Goal: Find specific page/section: Find specific page/section

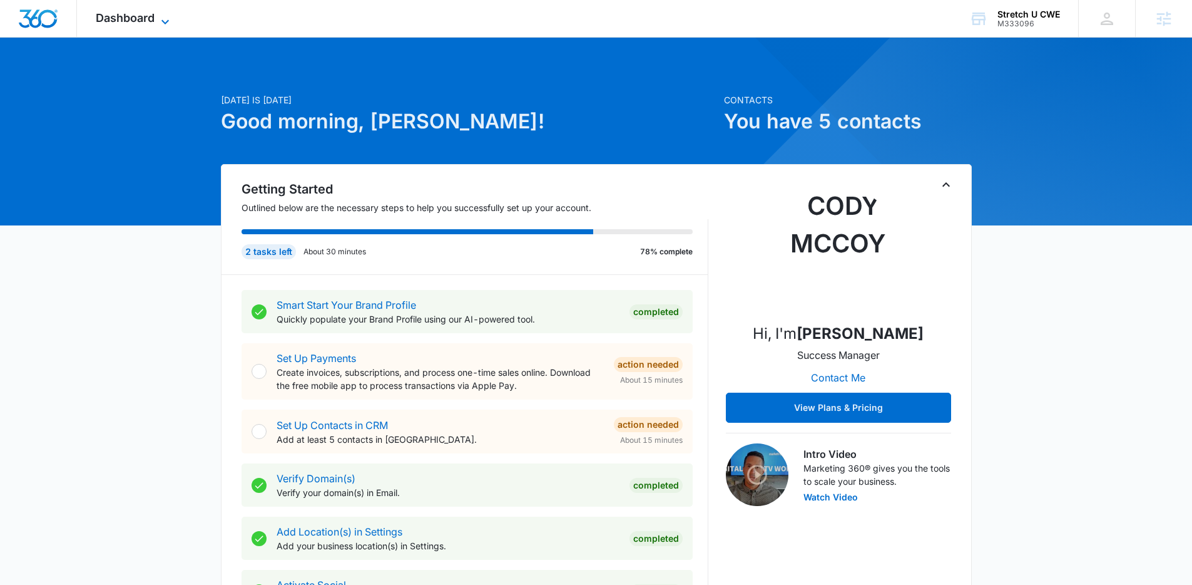
click at [140, 13] on span "Dashboard" at bounding box center [125, 17] width 59 height 13
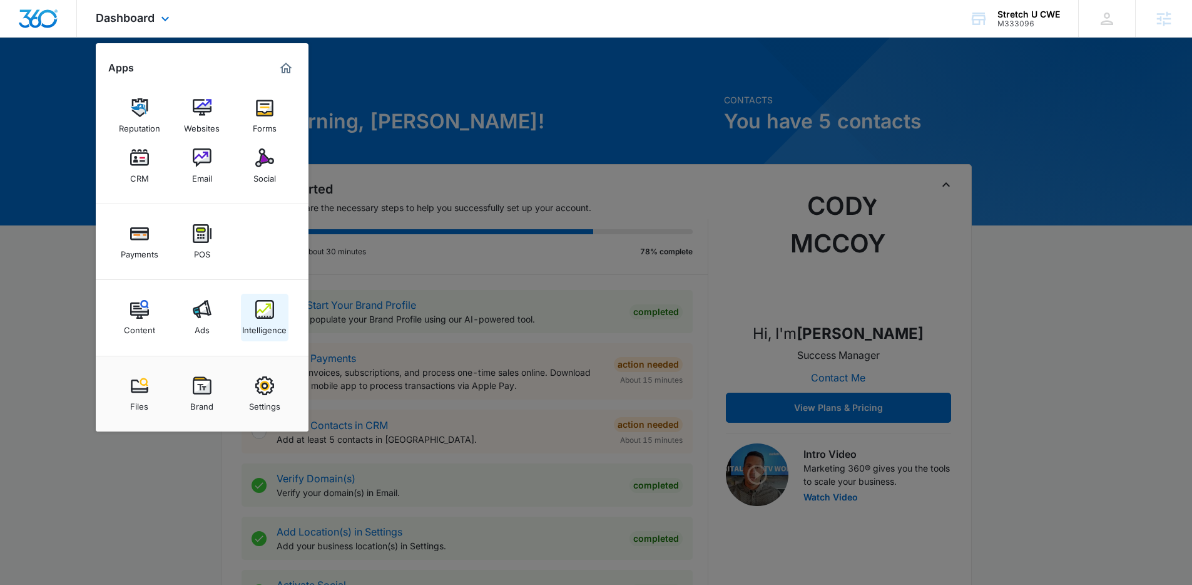
click at [269, 326] on div "Intelligence" at bounding box center [264, 327] width 44 height 16
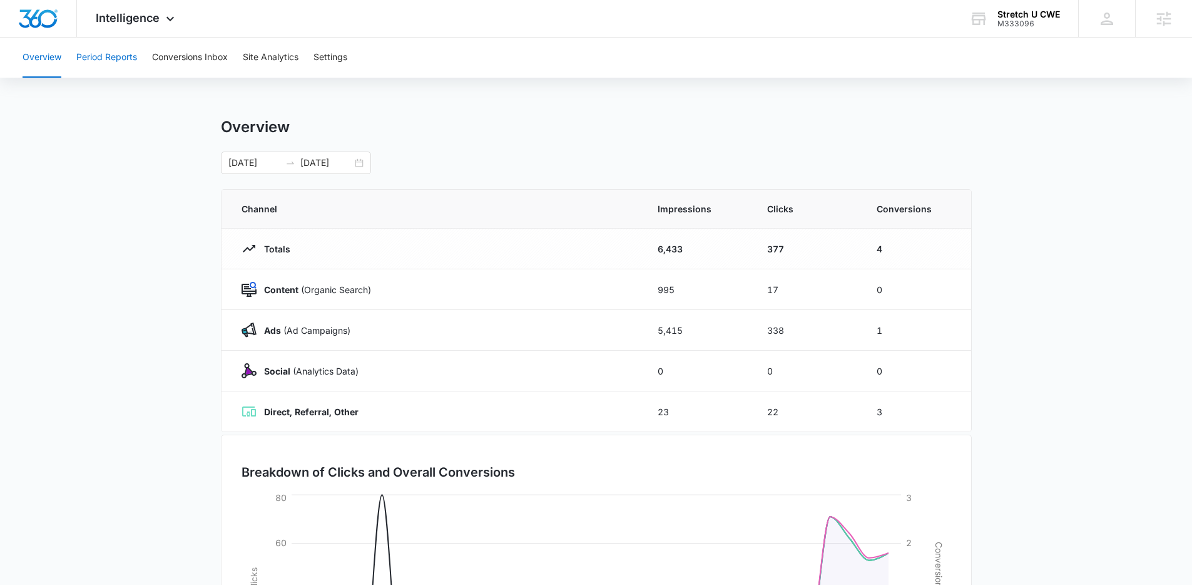
click at [112, 66] on button "Period Reports" at bounding box center [106, 58] width 61 height 40
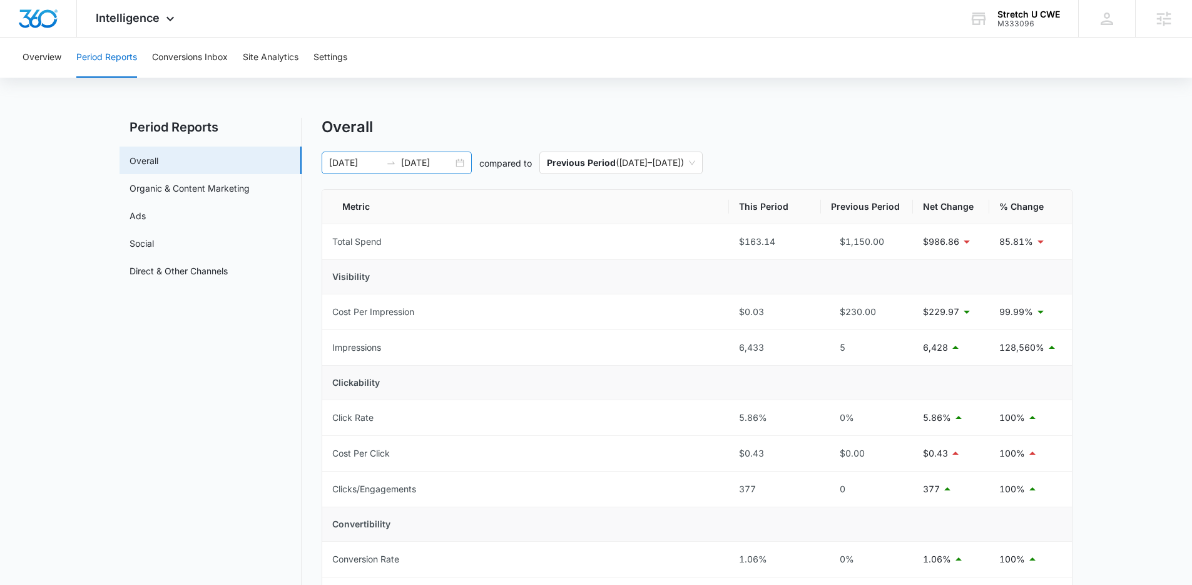
click at [459, 163] on div "09/05/2025 10/05/2025" at bounding box center [397, 162] width 150 height 23
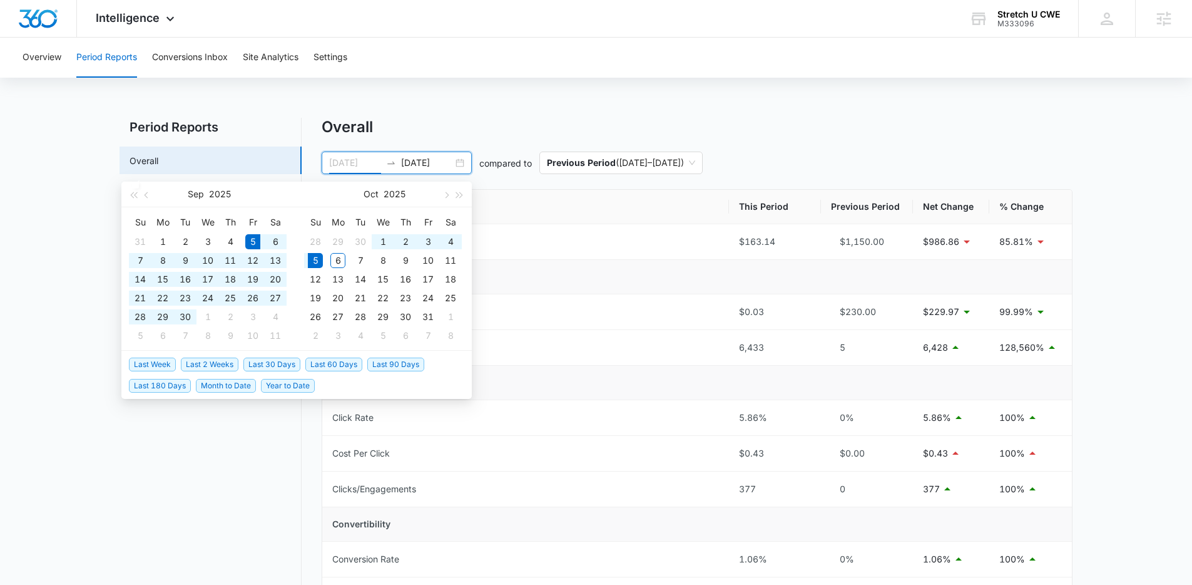
type input "09/05/2025"
click at [282, 363] on span "Last 30 Days" at bounding box center [272, 364] width 57 height 14
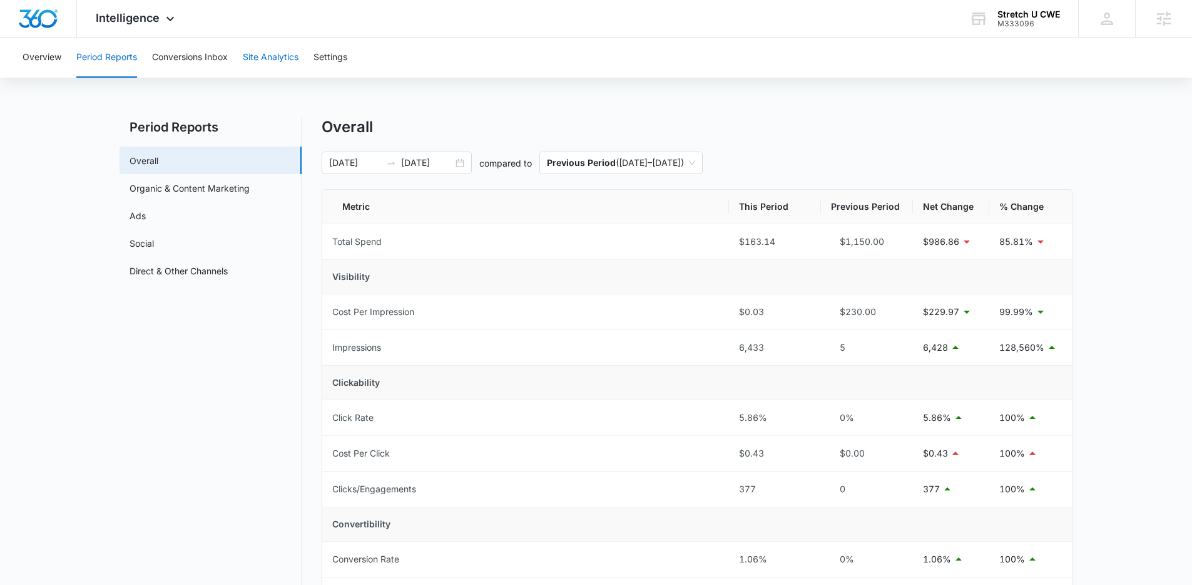
click at [280, 67] on button "Site Analytics" at bounding box center [271, 58] width 56 height 40
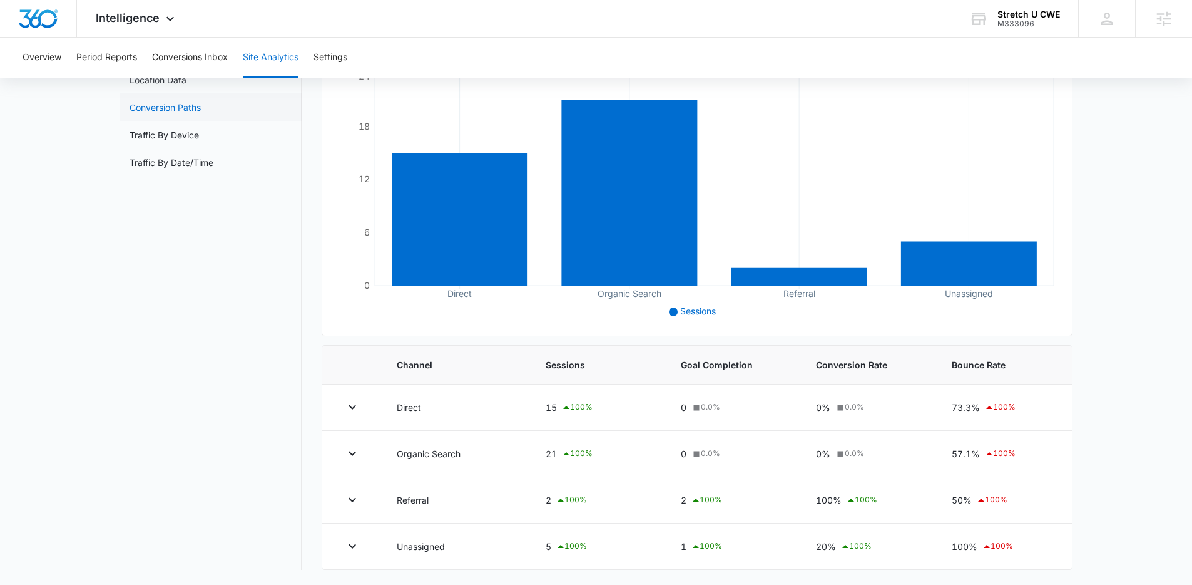
scroll to position [46, 0]
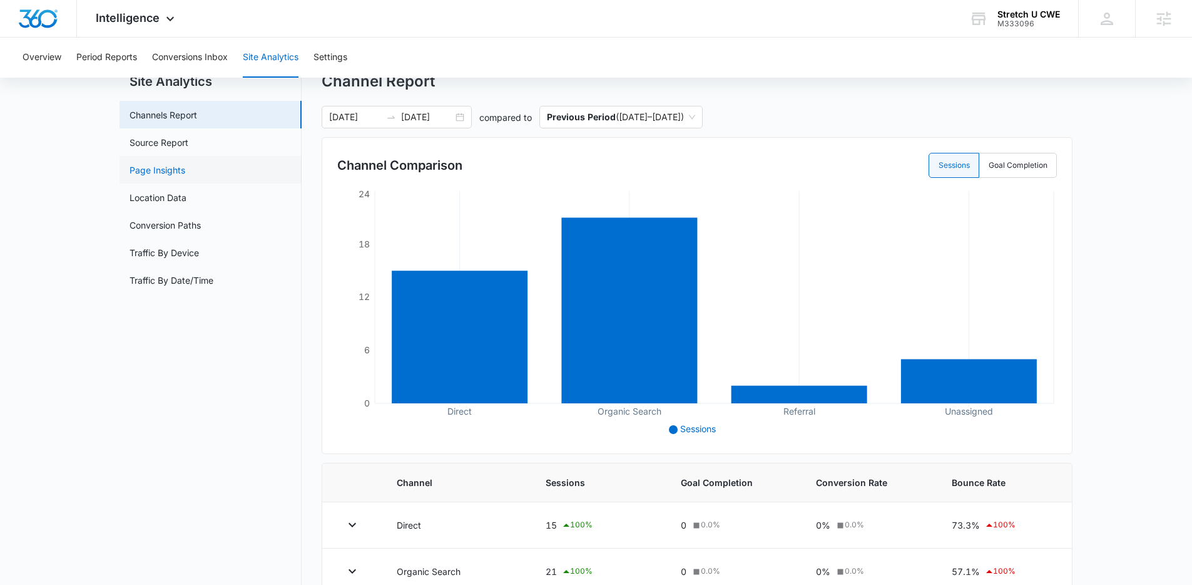
click at [173, 167] on link "Page Insights" at bounding box center [158, 169] width 56 height 13
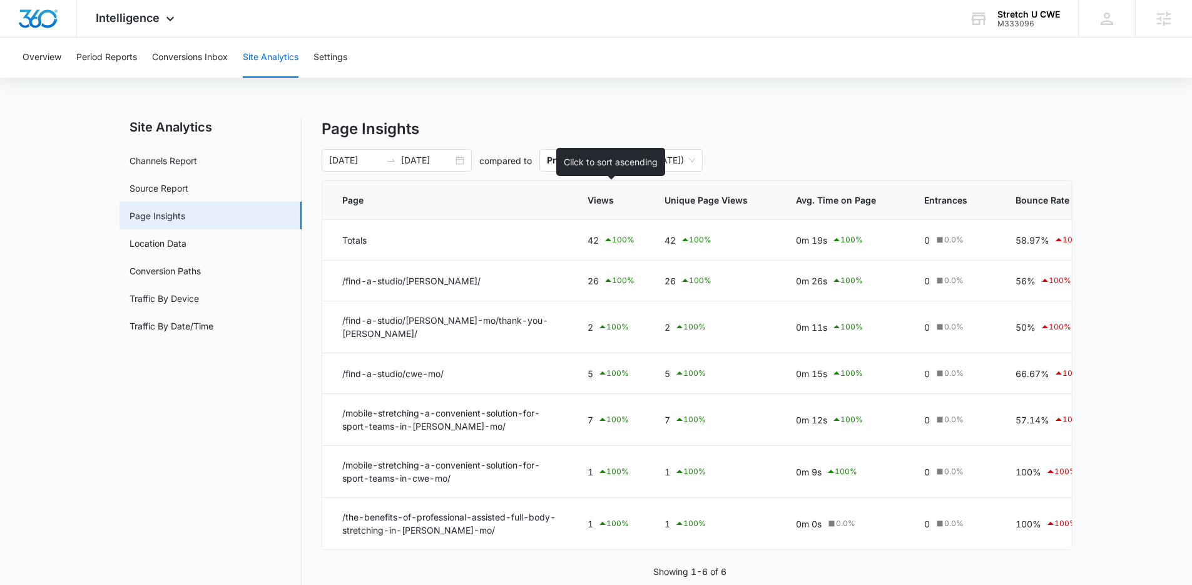
click at [604, 203] on span "Views" at bounding box center [602, 199] width 29 height 13
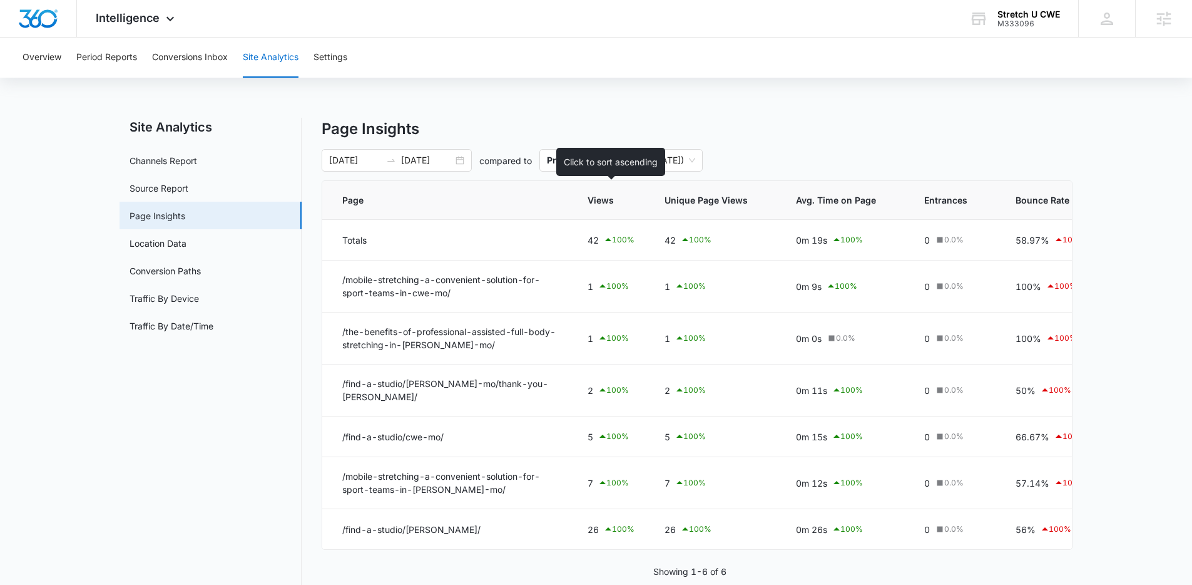
click at [604, 203] on span "Views" at bounding box center [602, 199] width 29 height 13
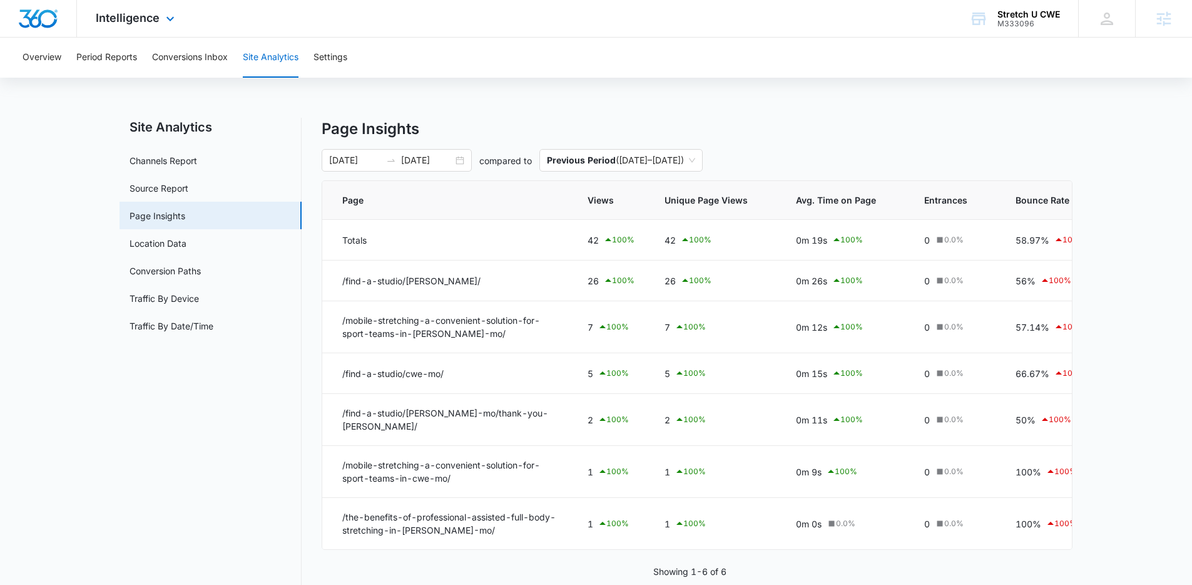
click at [152, 24] on div "Intelligence Apps Reputation Websites Forms CRM Email Social Payments POS Conte…" at bounding box center [137, 18] width 120 height 37
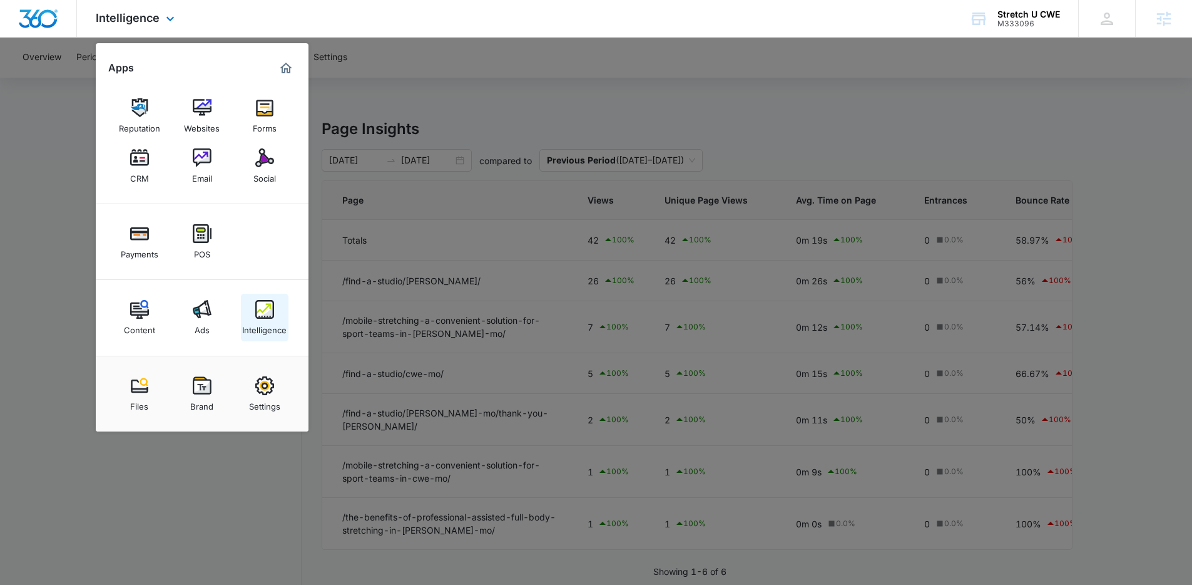
click at [269, 306] on img at bounding box center [264, 309] width 19 height 19
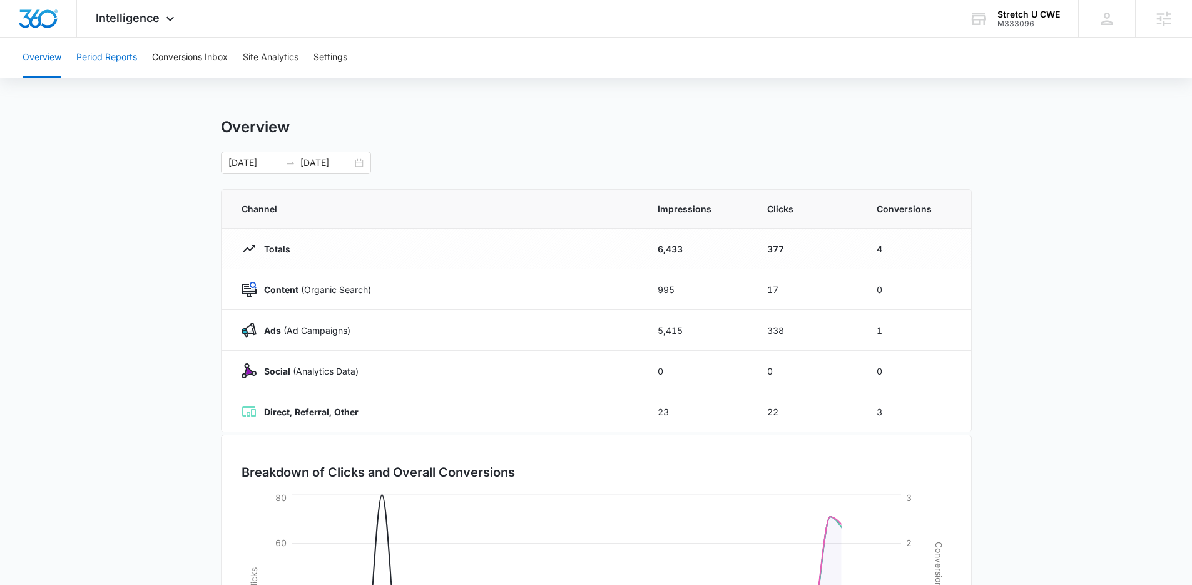
click at [110, 64] on button "Period Reports" at bounding box center [106, 58] width 61 height 40
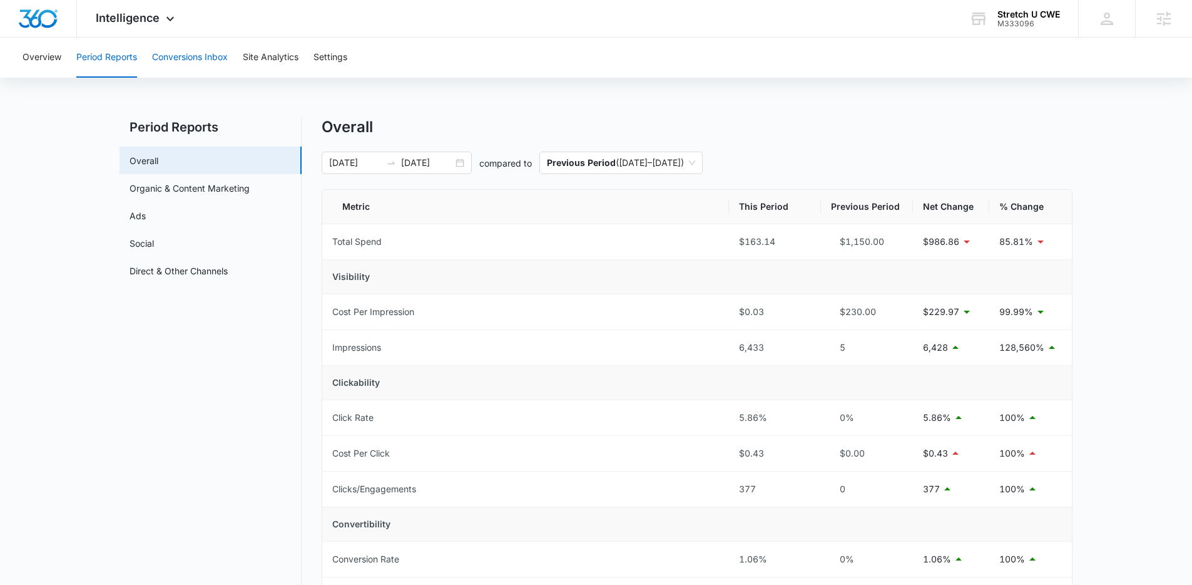
click at [199, 68] on button "Conversions Inbox" at bounding box center [190, 58] width 76 height 40
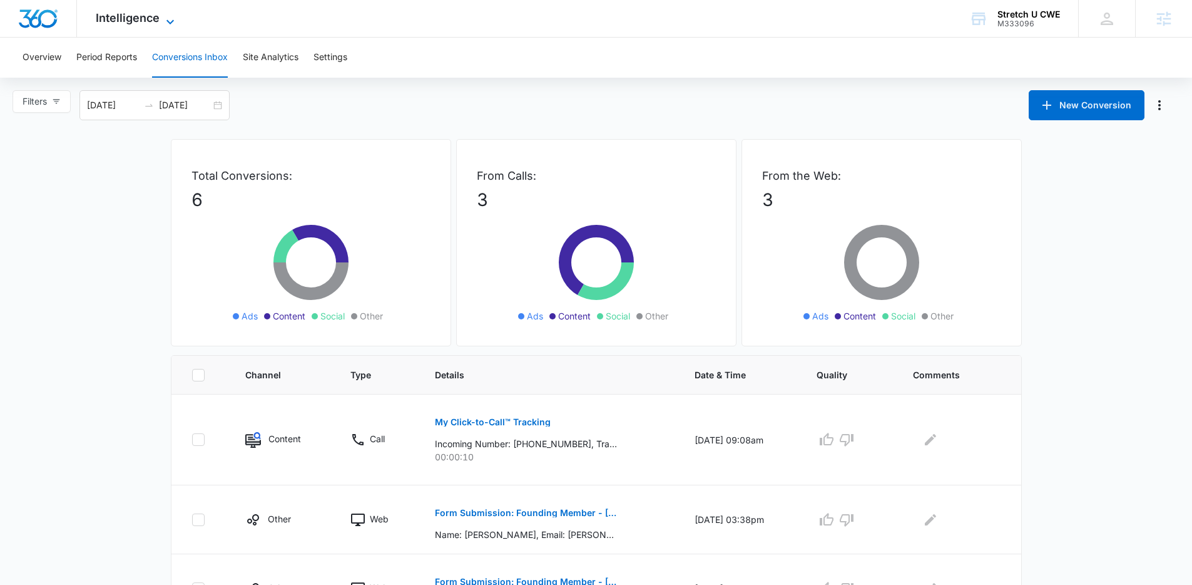
click at [163, 21] on icon at bounding box center [170, 21] width 15 height 15
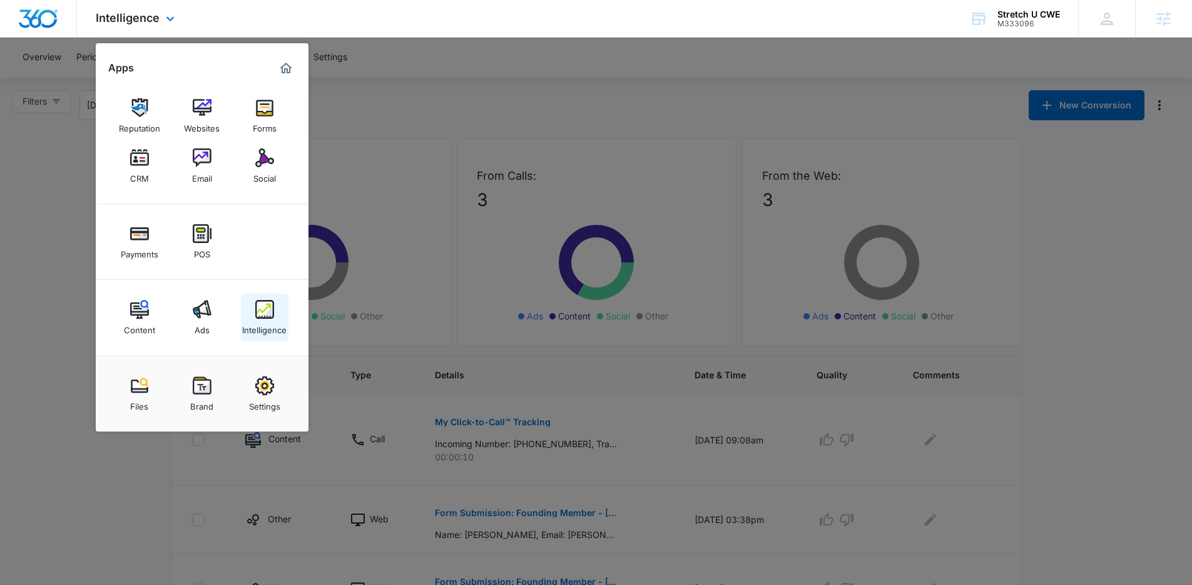
click at [247, 307] on link "Intelligence" at bounding box center [265, 318] width 48 height 48
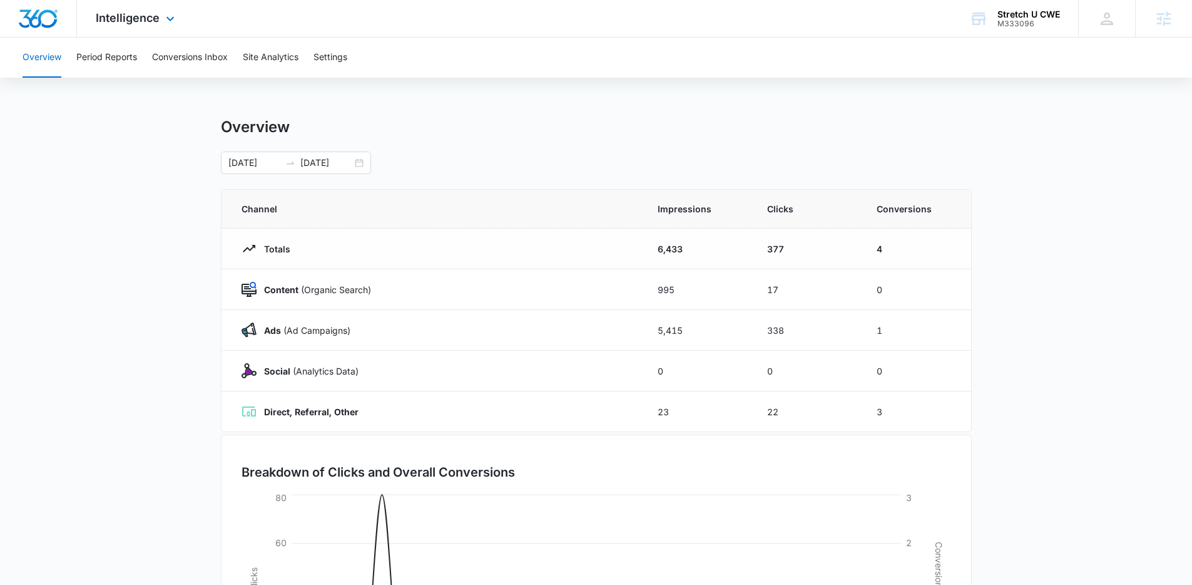
click at [140, 7] on div "Intelligence Apps Reputation Websites Forms CRM Email Social Payments POS Conte…" at bounding box center [137, 18] width 120 height 37
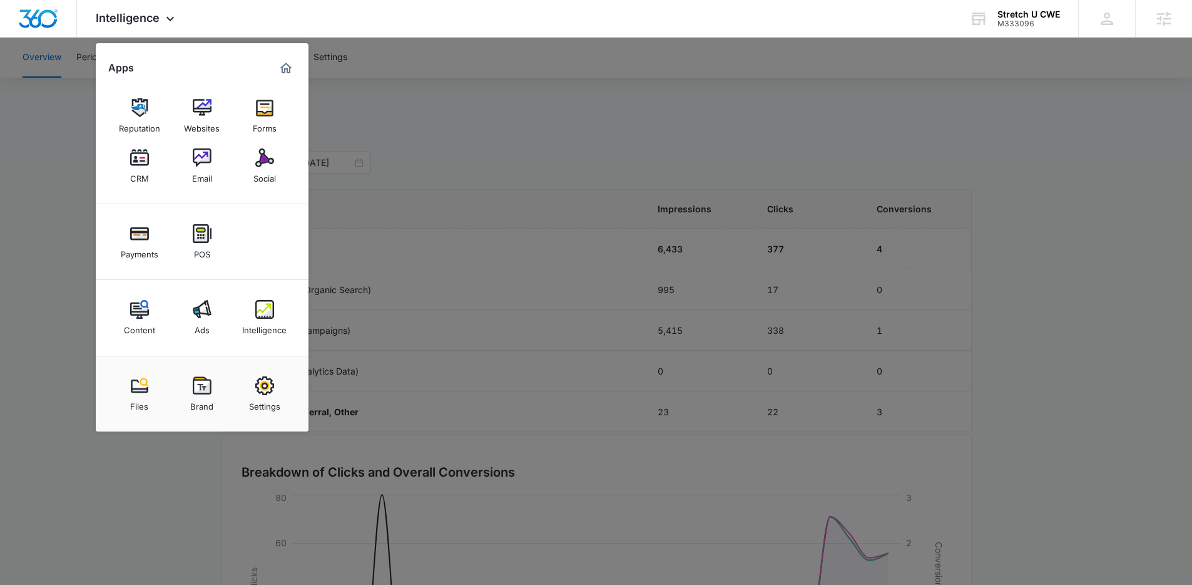
click at [205, 309] on img at bounding box center [202, 309] width 19 height 19
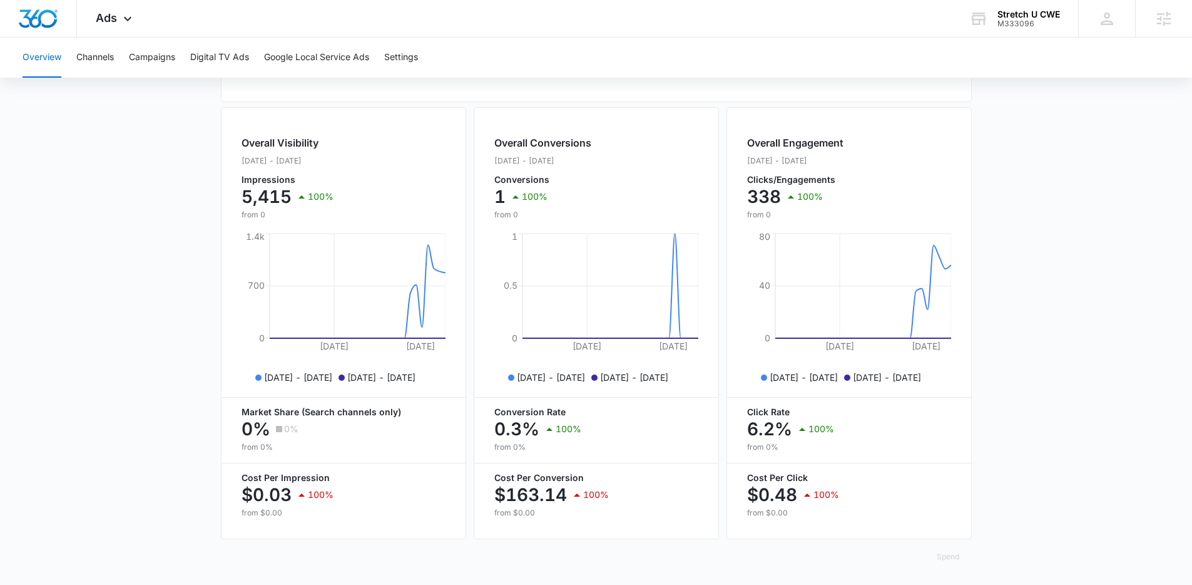
scroll to position [418, 0]
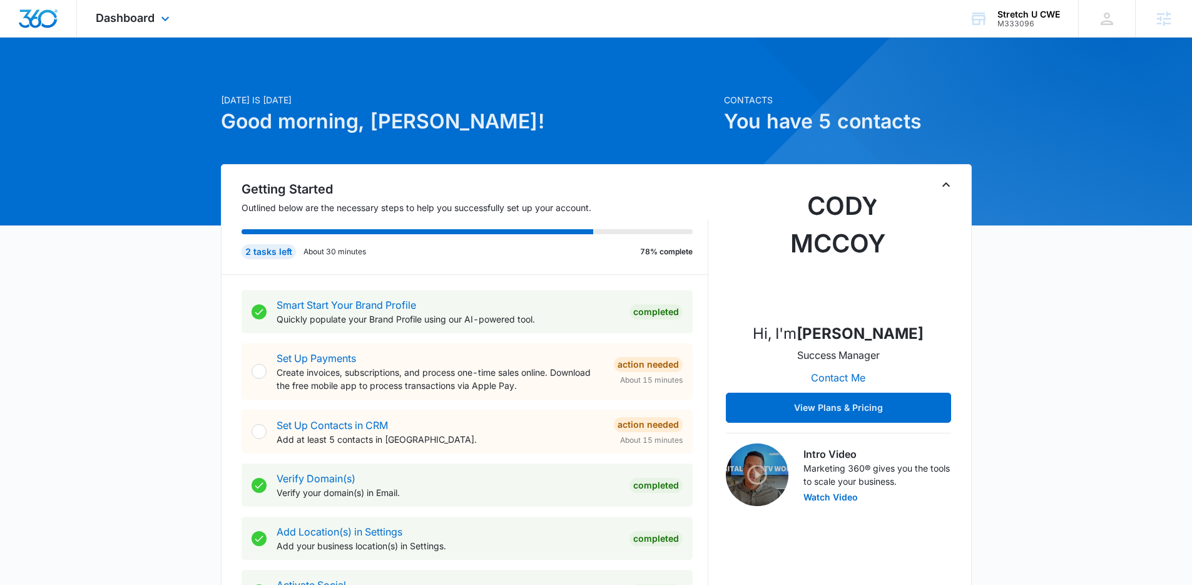
click at [154, 36] on div "Dashboard Apps Reputation Websites Forms CRM Email Social Payments POS Content …" at bounding box center [134, 18] width 115 height 37
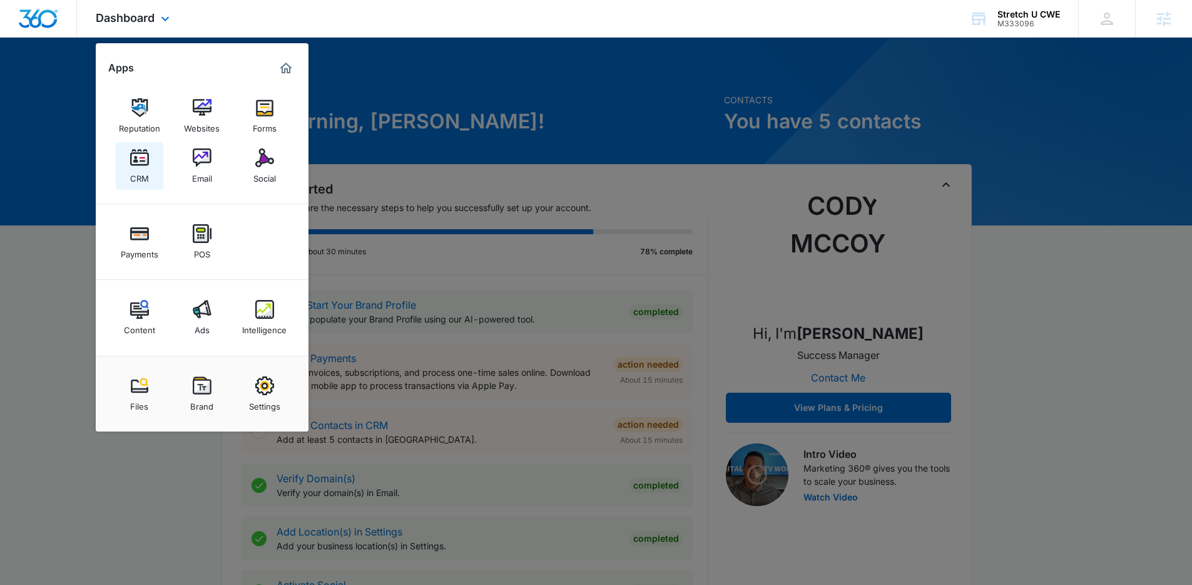
click at [140, 156] on img at bounding box center [139, 157] width 19 height 19
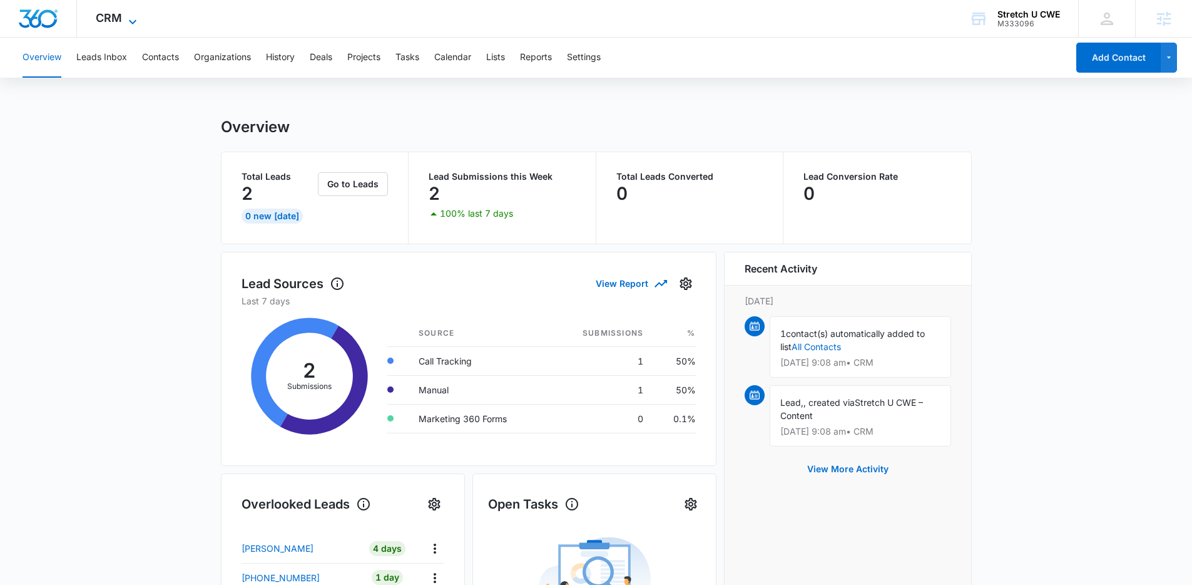
click at [126, 26] on icon at bounding box center [132, 21] width 15 height 15
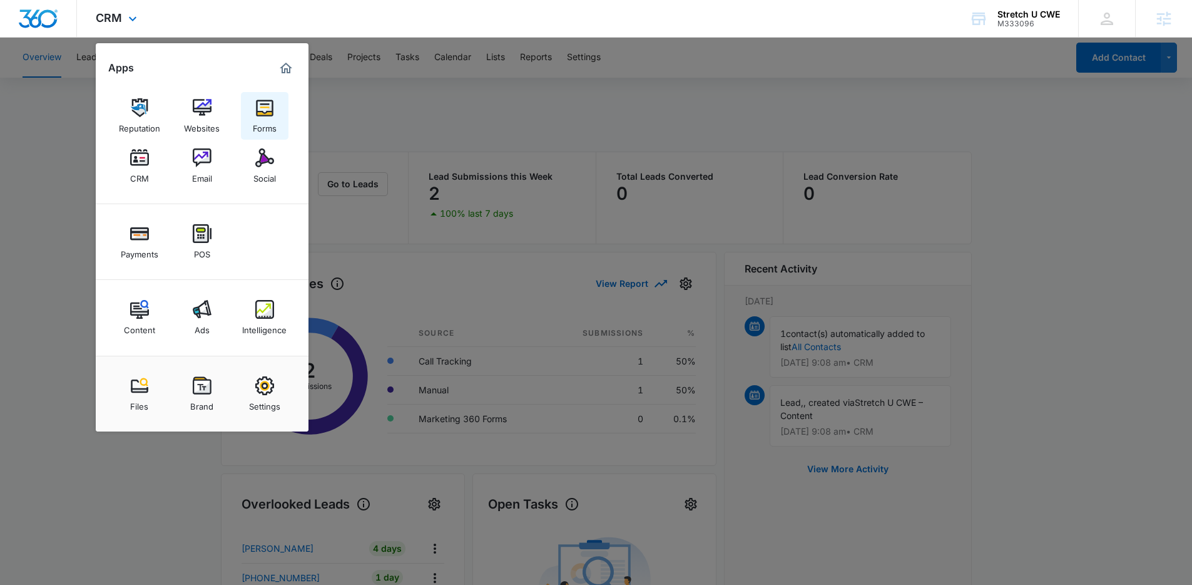
click at [259, 118] on div "Forms" at bounding box center [265, 125] width 24 height 16
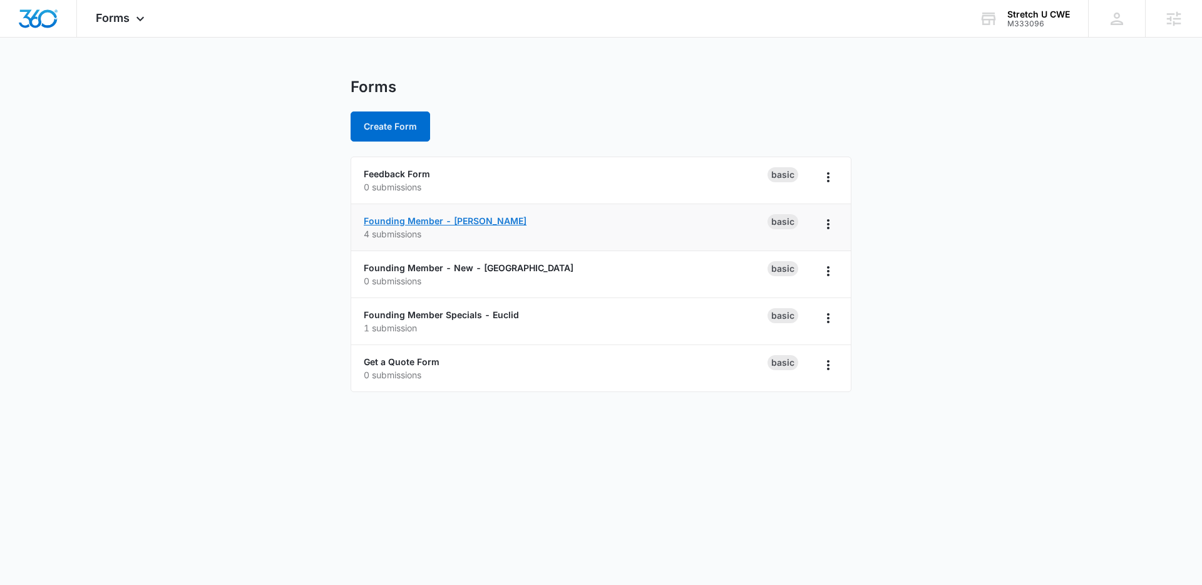
click at [407, 220] on link "Founding Member - Clayton" at bounding box center [445, 220] width 163 height 11
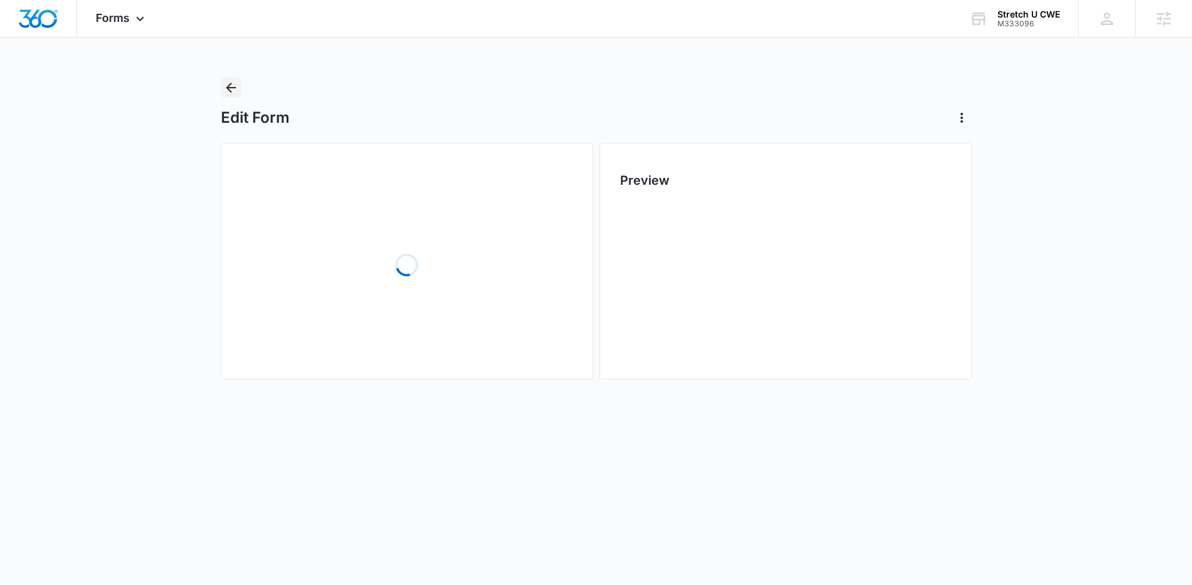
click at [233, 88] on icon "Back" at bounding box center [231, 88] width 10 height 10
